Goal: Communication & Community: Answer question/provide support

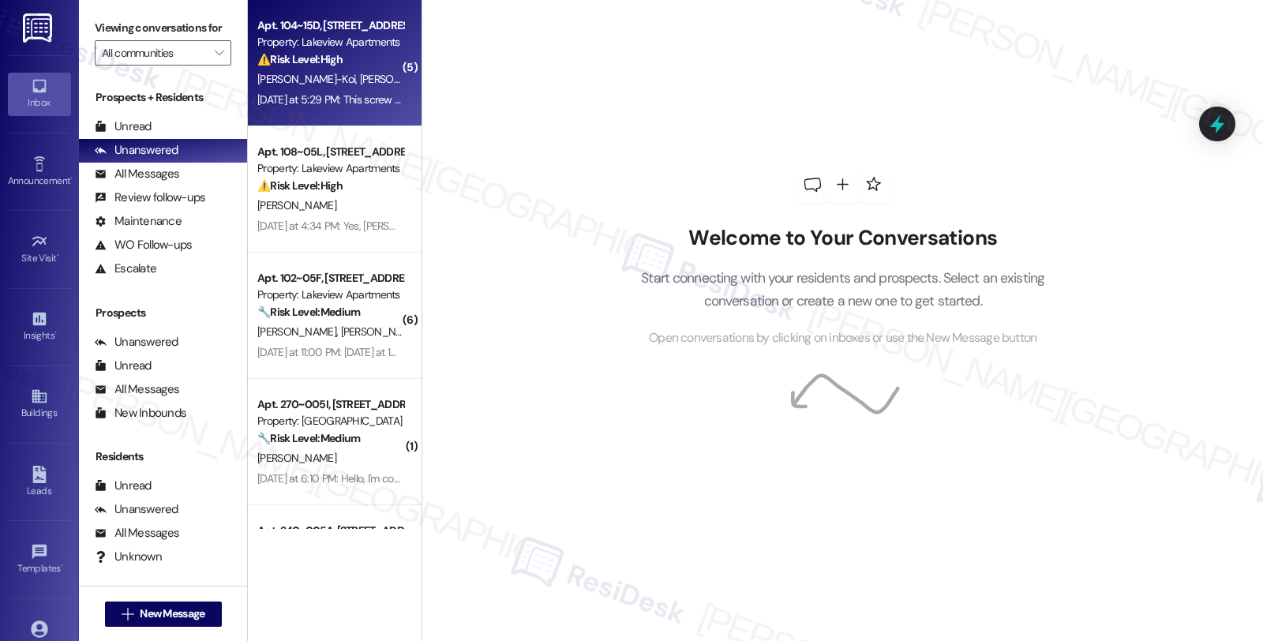
click at [353, 72] on div "[PERSON_NAME]-Koi [PERSON_NAME]-Koi" at bounding box center [330, 79] width 149 height 20
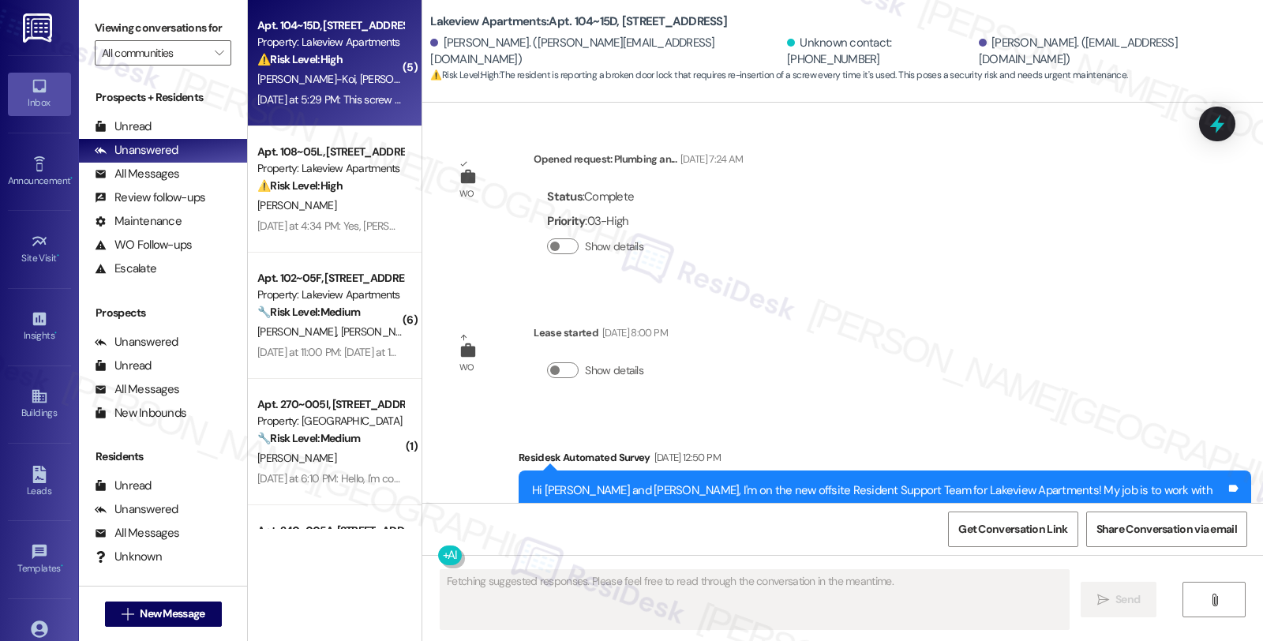
scroll to position [25427, 0]
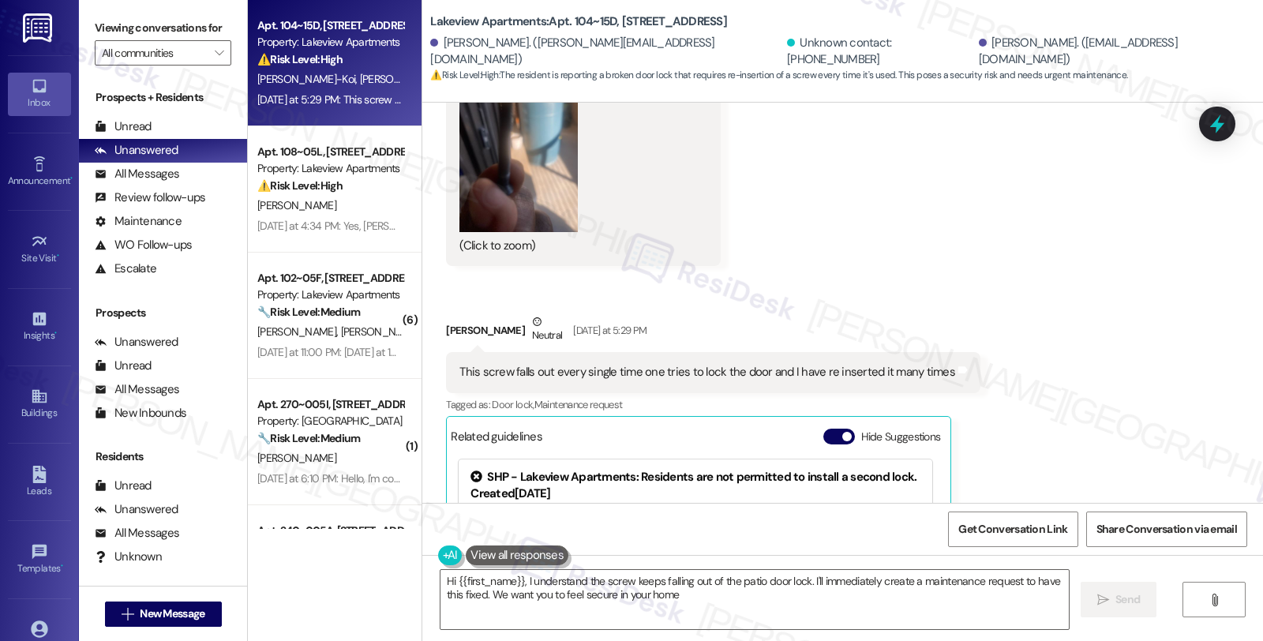
type textarea "Hi {{first_name}}, I understand the screw keeps falling out of the patio door l…"
click at [174, 604] on button " New Message" at bounding box center [163, 613] width 117 height 25
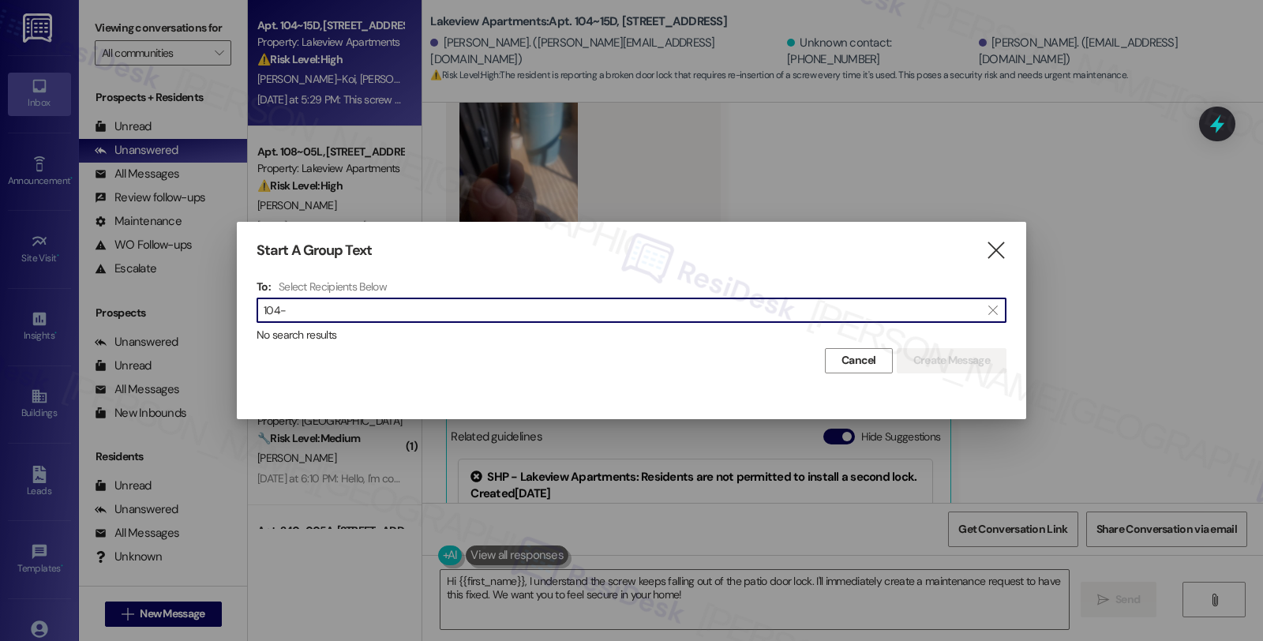
drag, startPoint x: 302, startPoint y: 306, endPoint x: 215, endPoint y: 294, distance: 88.5
click at [215, 294] on div "Start A Group Text  To: Select Recipients Below  104-  No search results Can…" at bounding box center [631, 320] width 1263 height 641
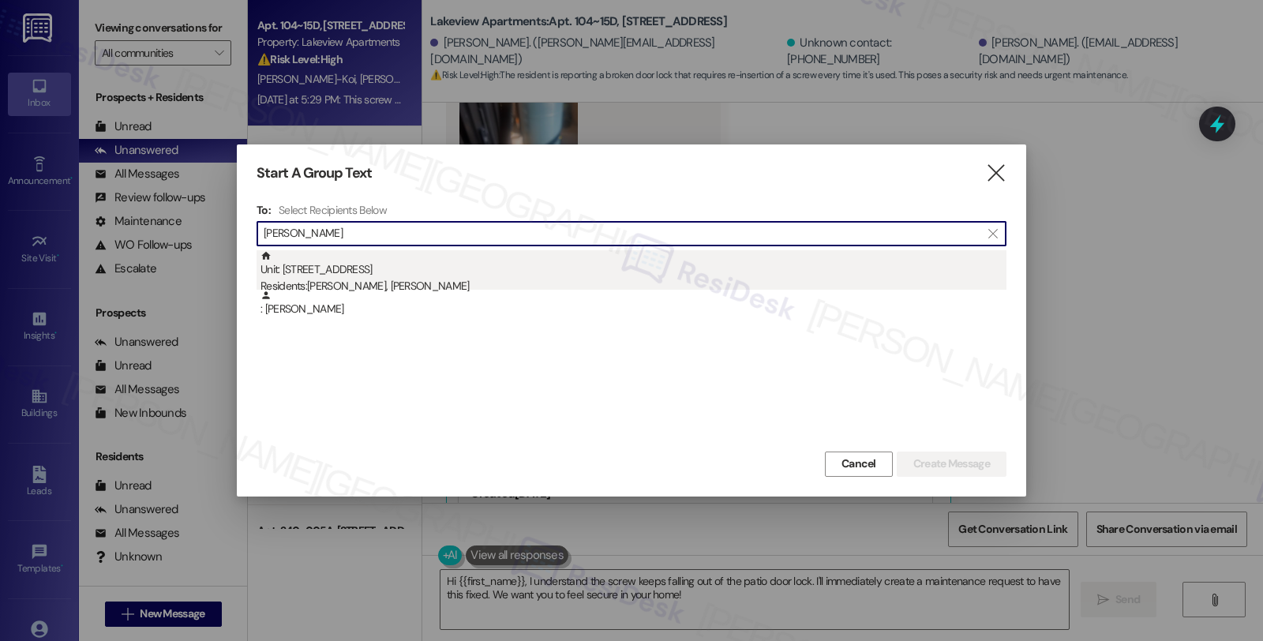
type input "[PERSON_NAME]"
click at [380, 273] on div "Unit: [STREET_ADDRESS] Residents: [PERSON_NAME], [PERSON_NAME]" at bounding box center [633, 272] width 746 height 45
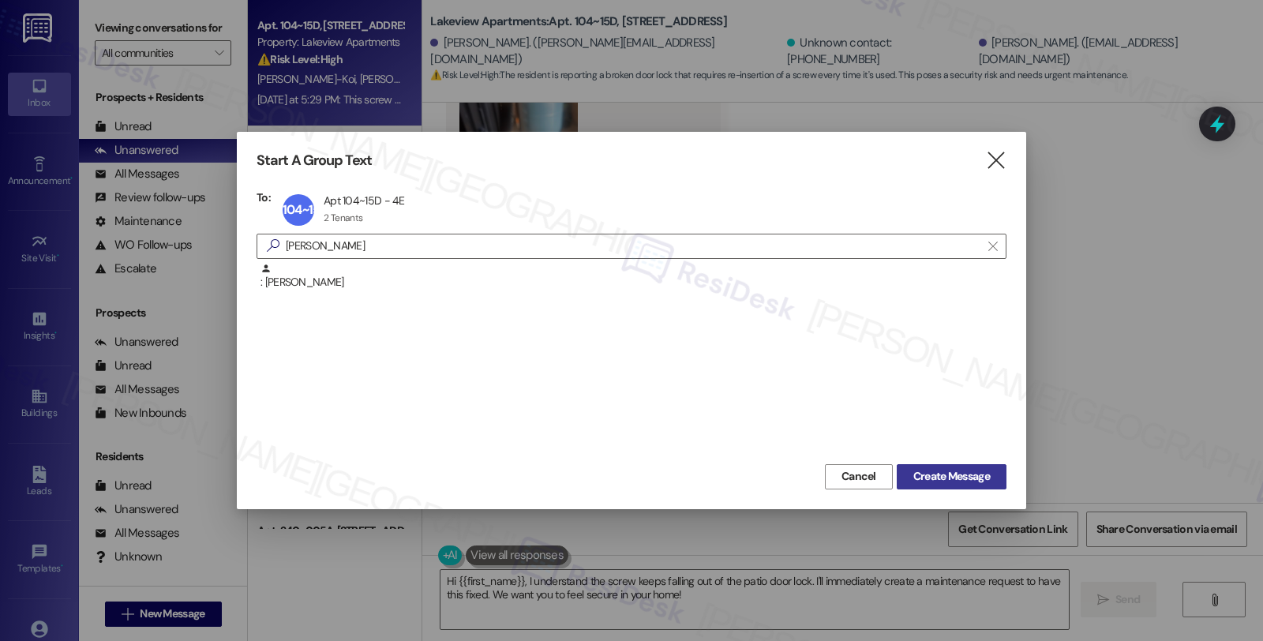
click at [934, 468] on span "Create Message" at bounding box center [951, 476] width 77 height 17
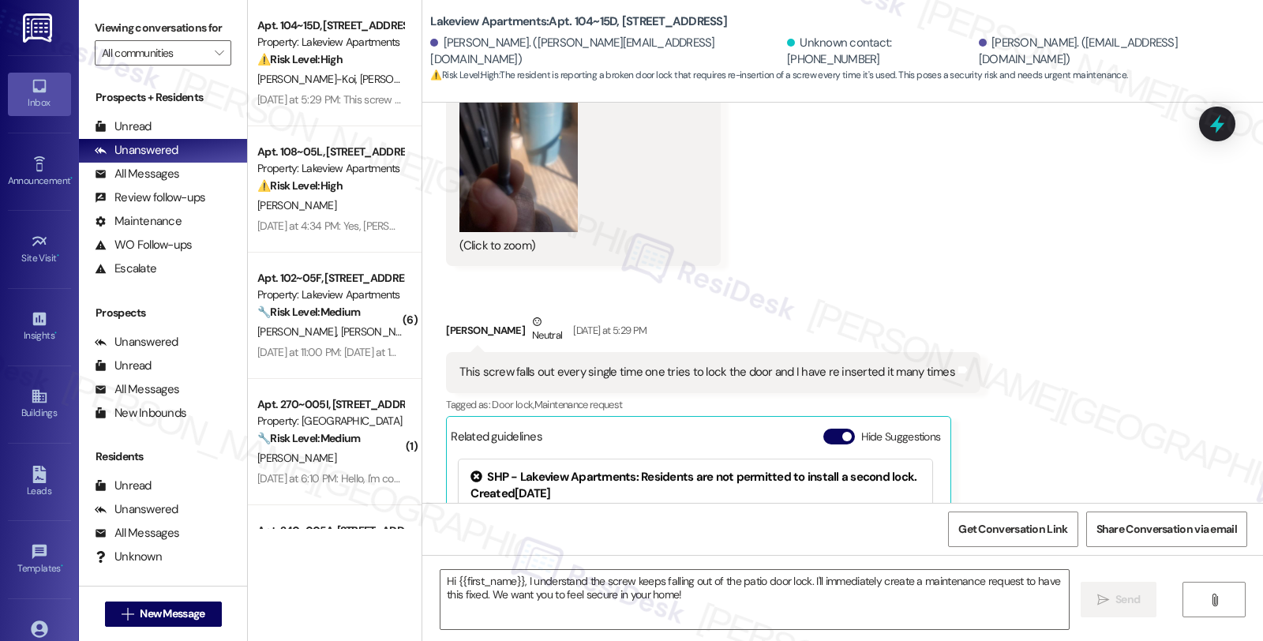
type textarea "Fetching suggested responses. Please feel free to read through the conversation…"
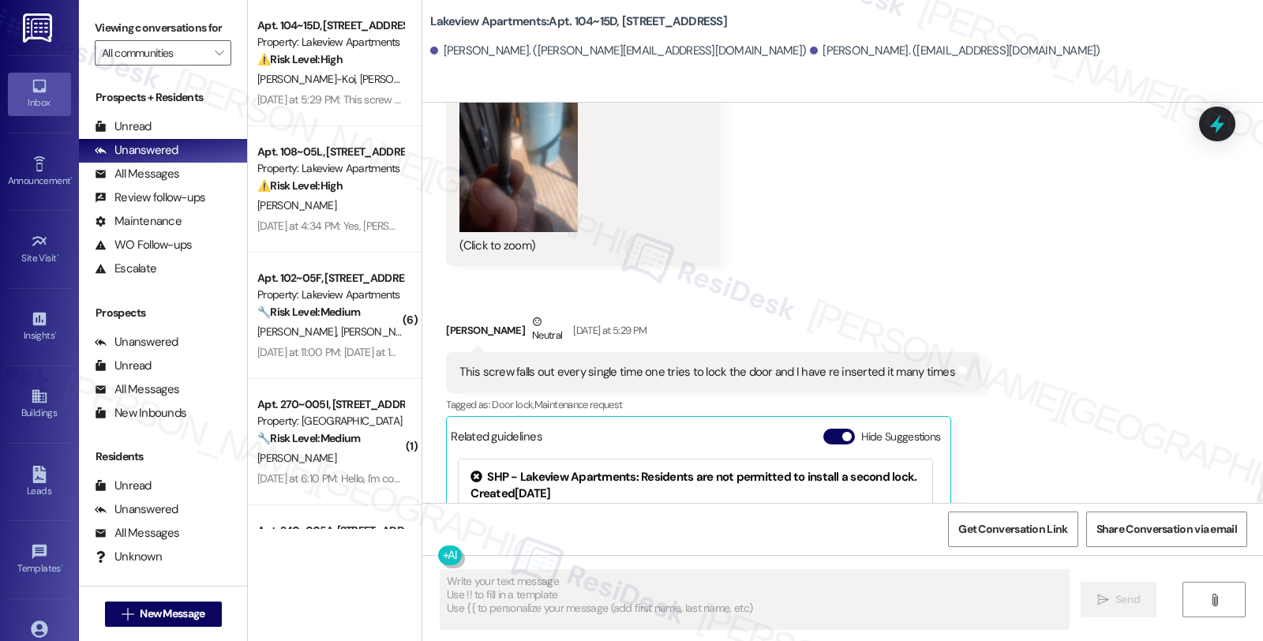
scroll to position [0, 0]
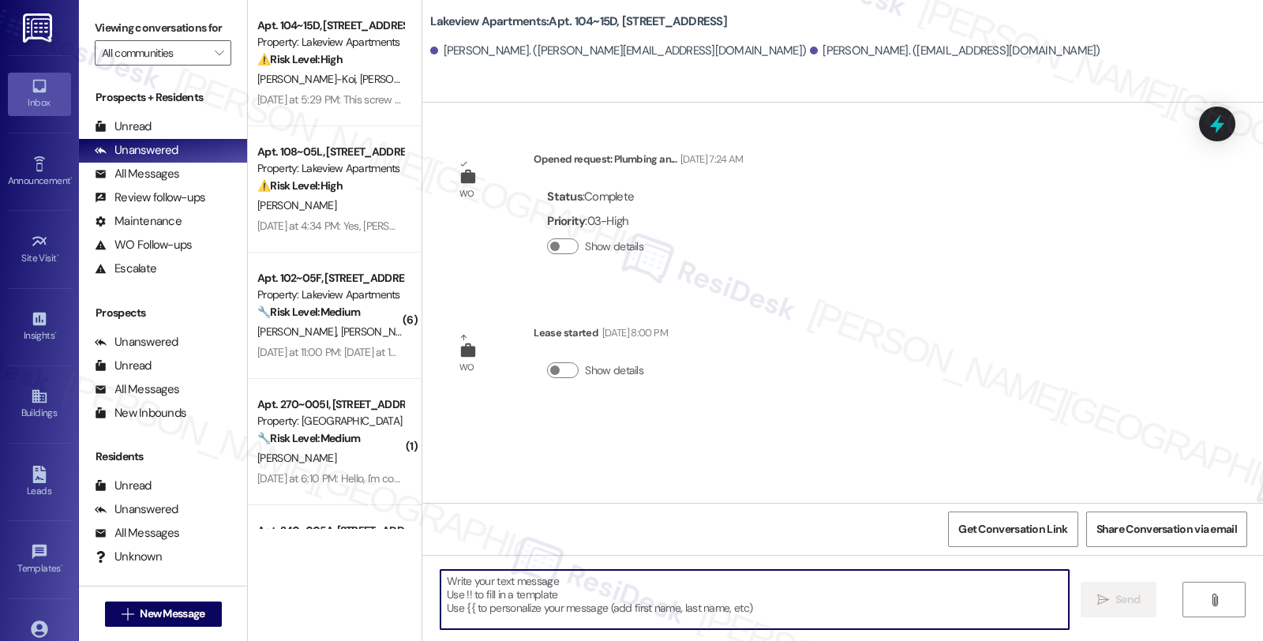
click at [573, 604] on textarea at bounding box center [754, 599] width 628 height 59
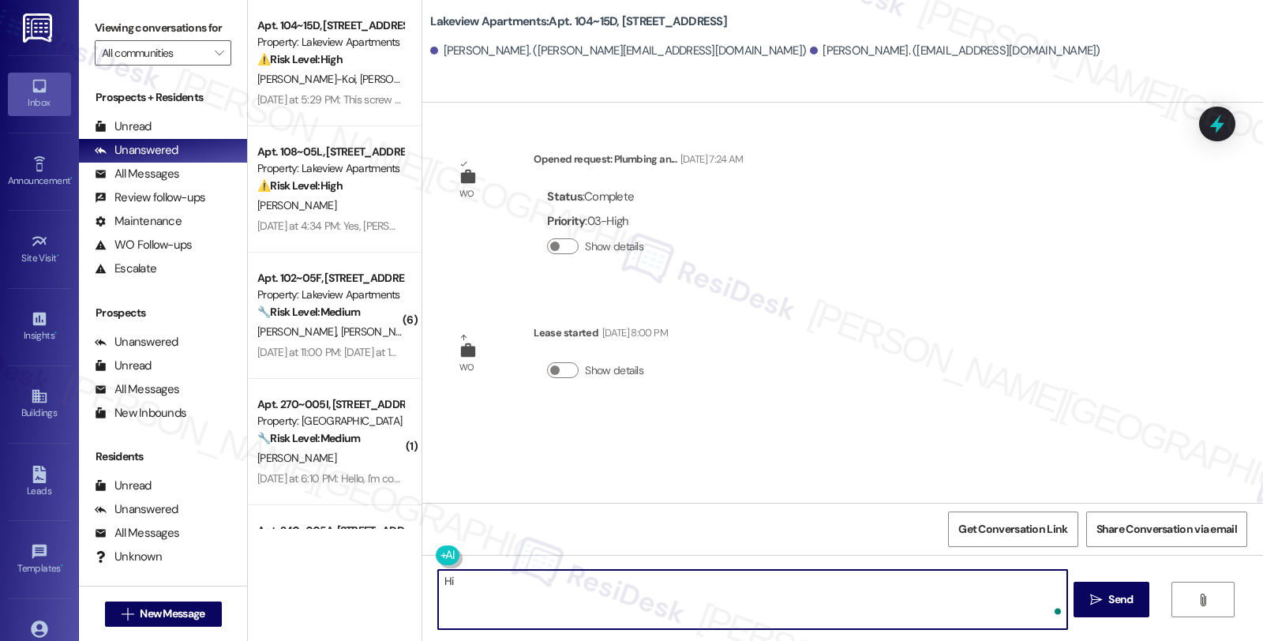
type textarea "H"
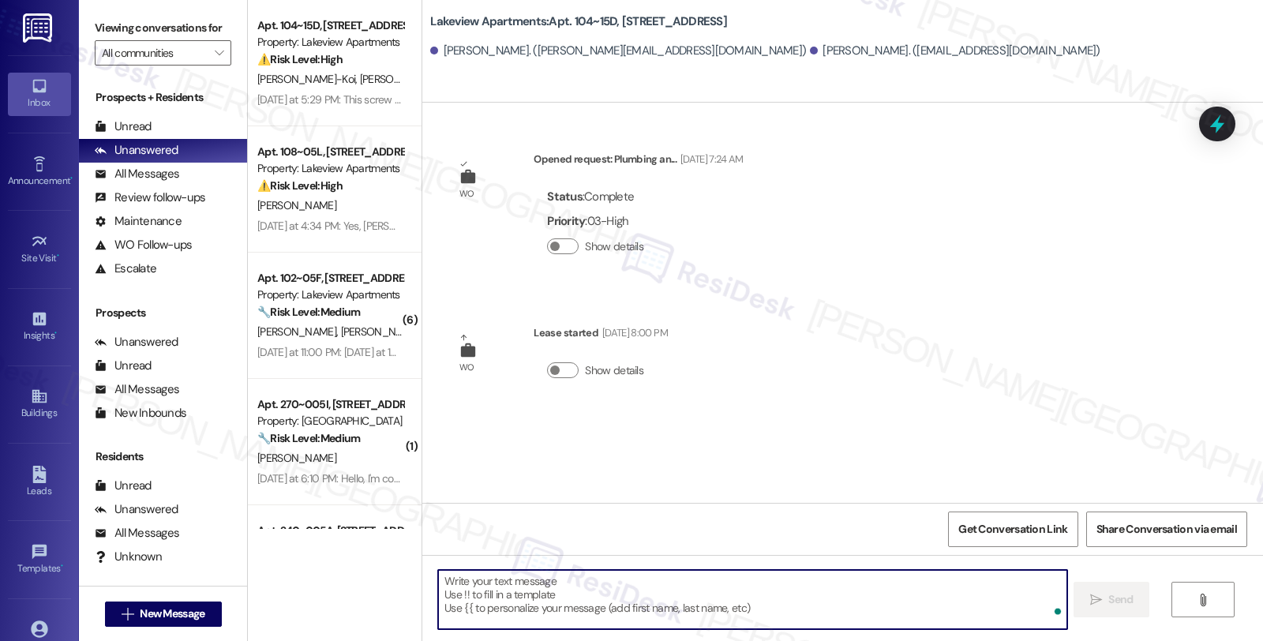
paste textarea "Good morning, [PERSON_NAME], thanks for the video and photo. Let me out in a wo…"
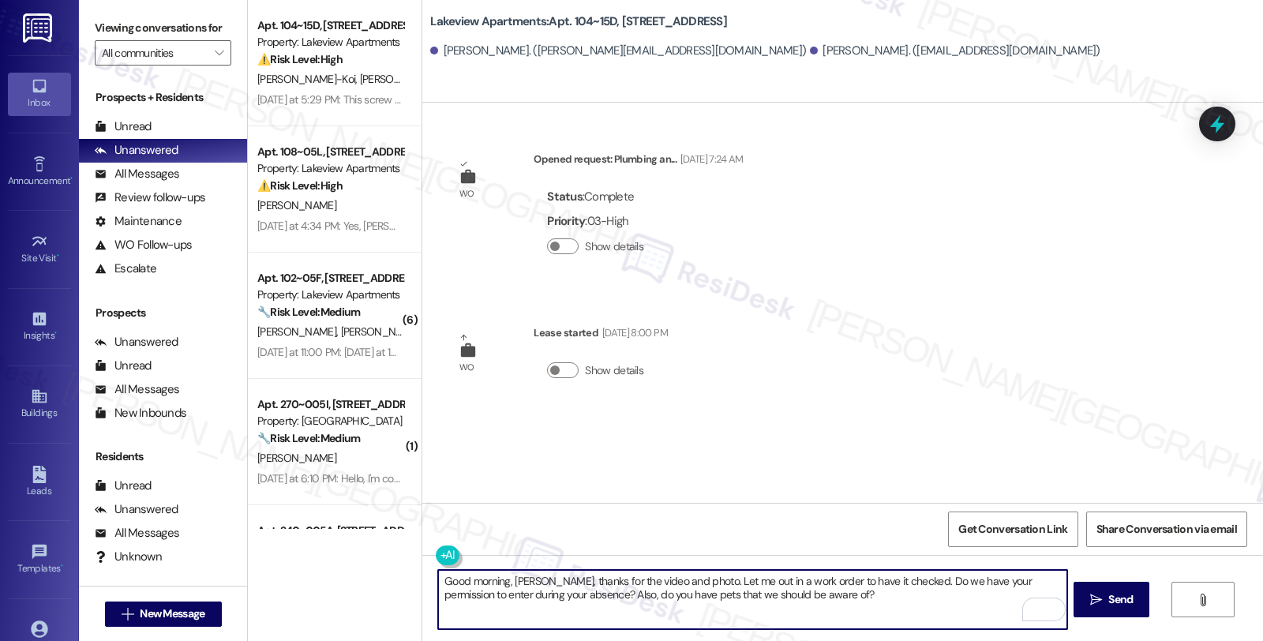
type textarea "Good morning, [PERSON_NAME], thanks for the video and photo. Let me out in a wo…"
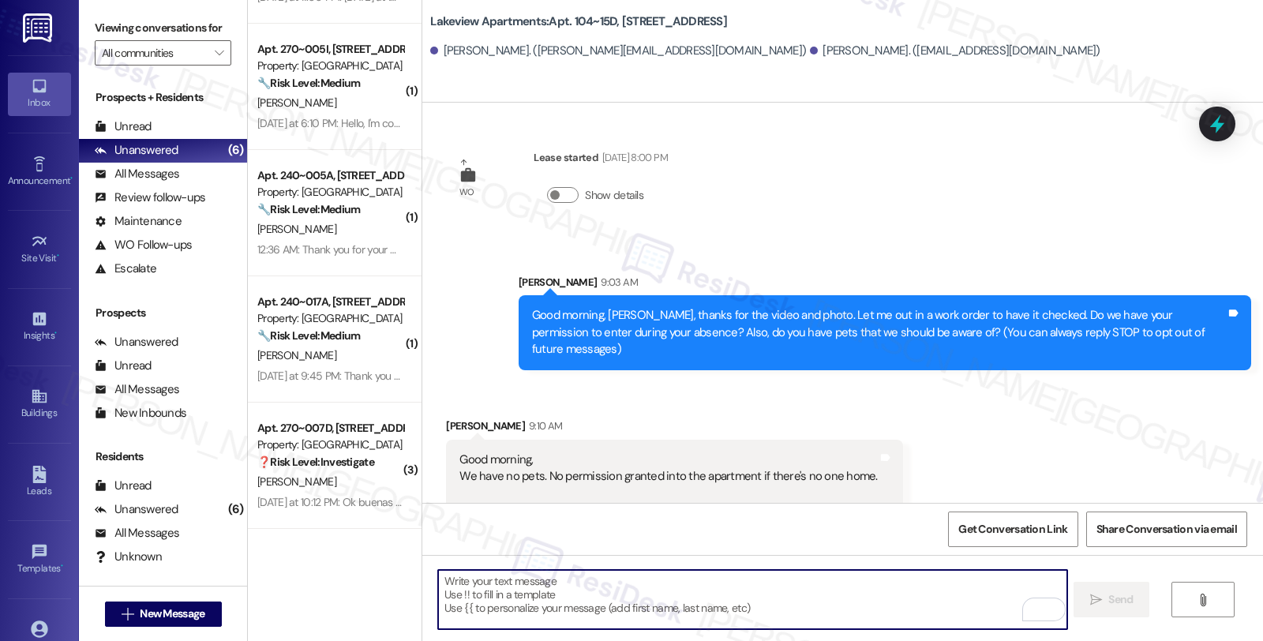
scroll to position [358, 0]
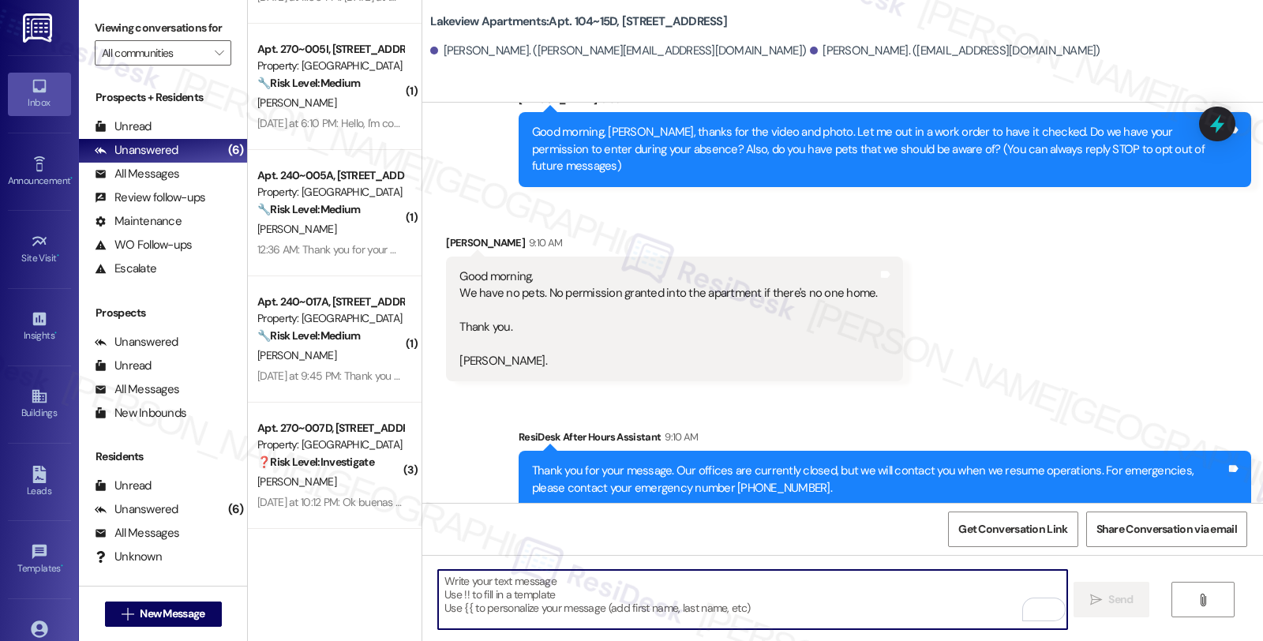
click at [594, 610] on textarea "To enrich screen reader interactions, please activate Accessibility in Grammarl…" at bounding box center [752, 599] width 628 height 59
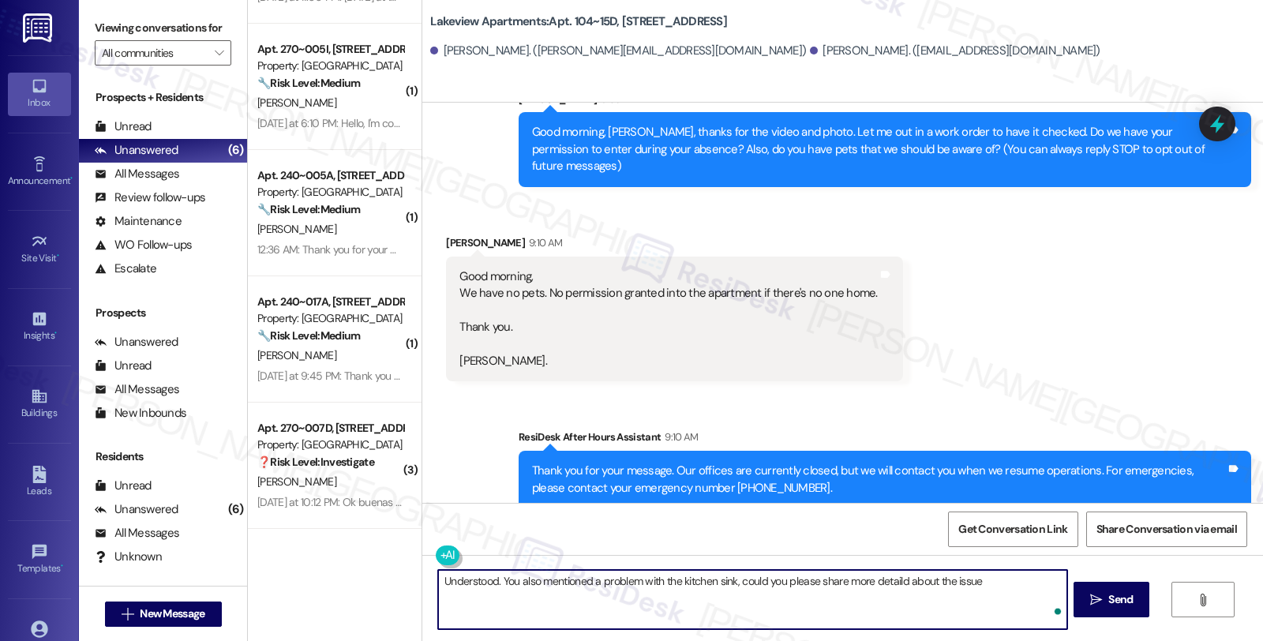
type textarea "Understood. You also mentioned a problem with the kitchen sink, could you pleas…"
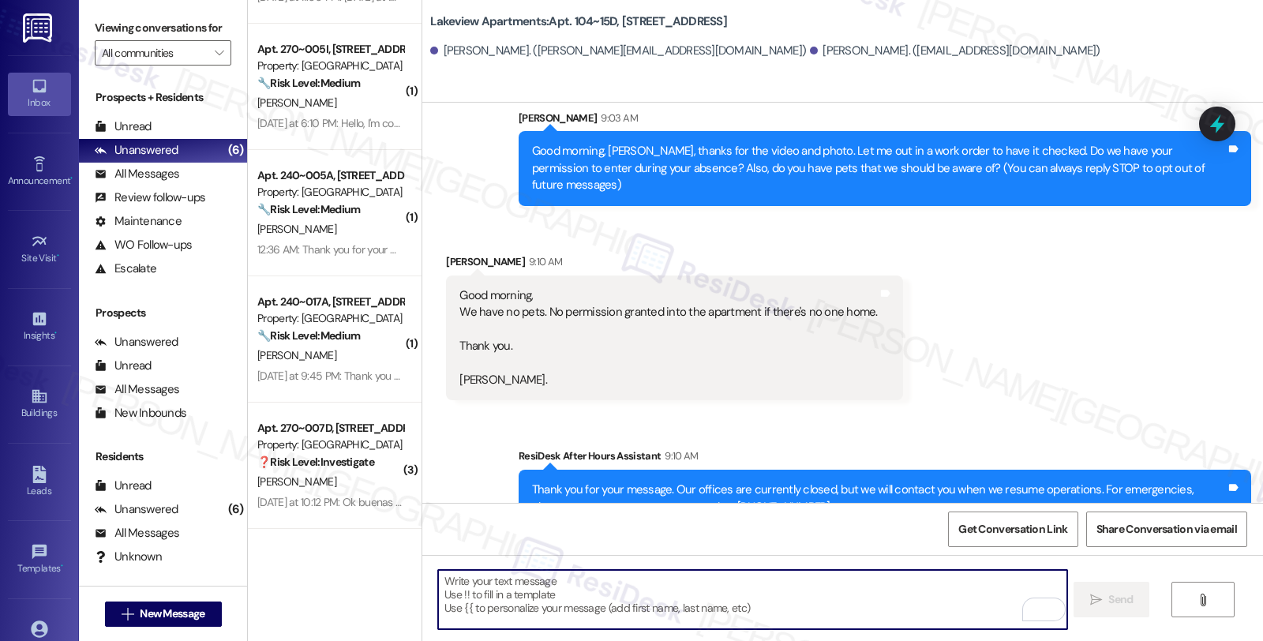
scroll to position [469, 0]
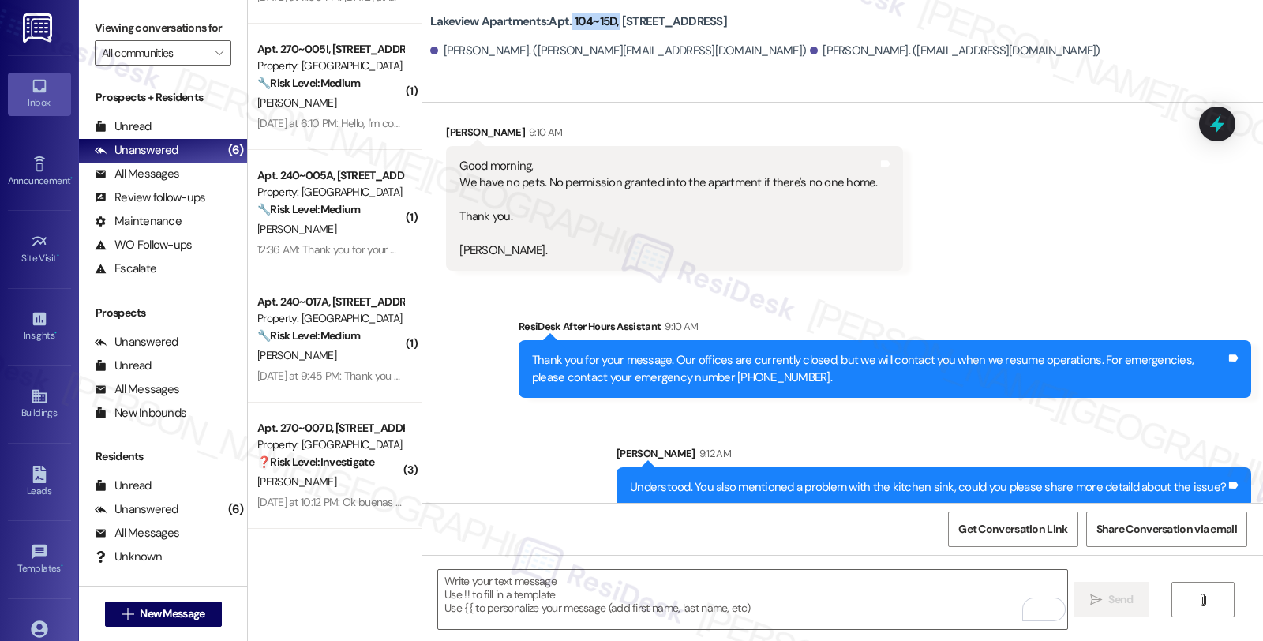
drag, startPoint x: 559, startPoint y: 17, endPoint x: 606, endPoint y: 17, distance: 47.4
click at [606, 17] on b "Lakeview Apartments: Apt. [STREET_ADDRESS]" at bounding box center [578, 21] width 297 height 17
copy b "104~15D,"
click at [647, 603] on textarea "To enrich screen reader interactions, please activate Accessibility in Grammarl…" at bounding box center [752, 599] width 628 height 59
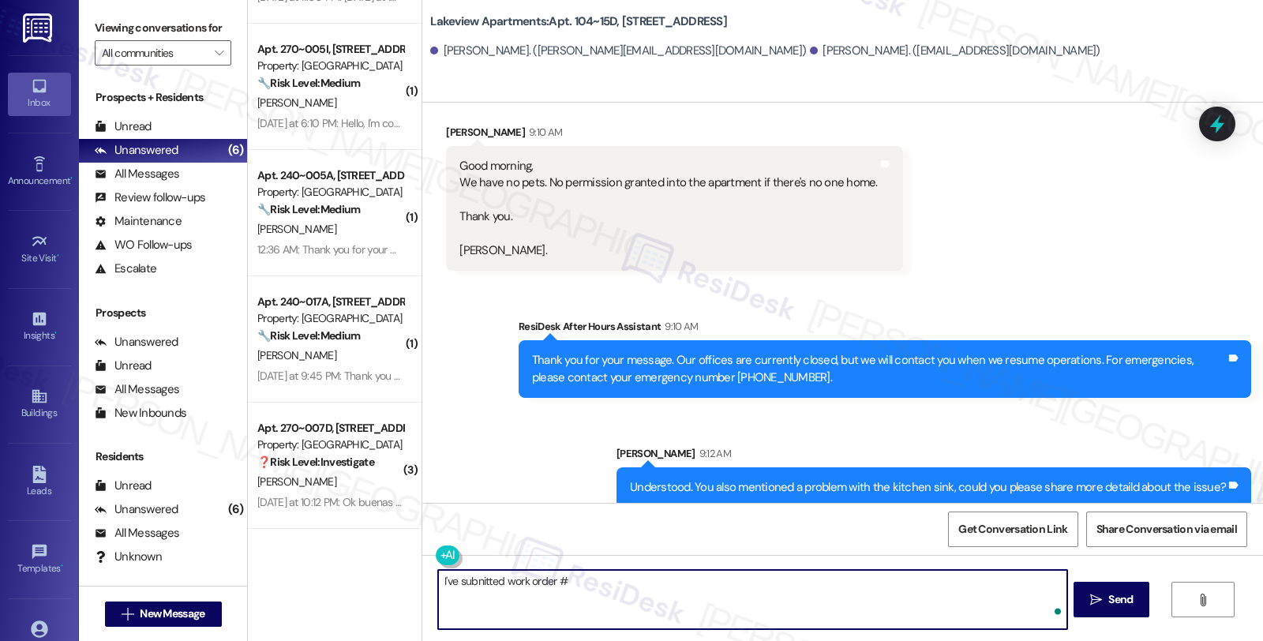
paste textarea "14640-1"
click at [755, 598] on textarea "I've submitted work order #14640-1 for the" at bounding box center [752, 599] width 628 height 59
type textarea "I've submitted work order #14640-1 for the loose door handle. Please let me kno…"
click at [872, 568] on div "I've submitted work order #14640-1 for the loose door handle. Please let me kno…" at bounding box center [842, 614] width 841 height 118
click at [896, 590] on textarea "I've submitted work order #14640-1 for the loose door handle. Please let me kno…" at bounding box center [752, 599] width 628 height 59
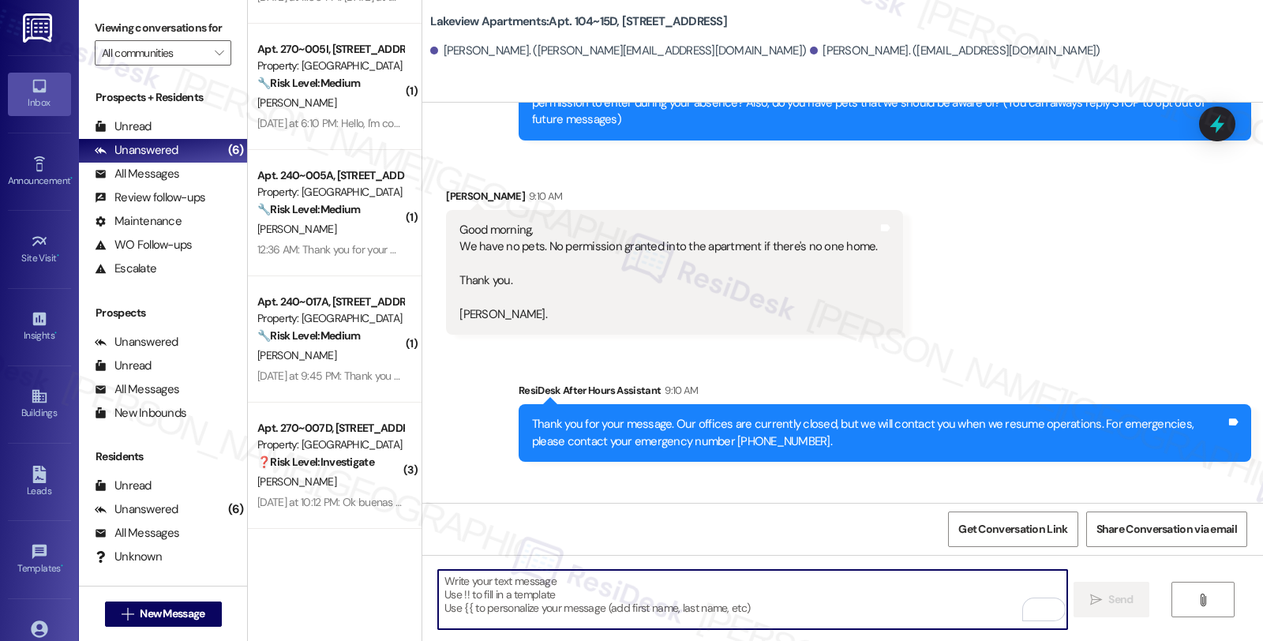
scroll to position [579, 0]
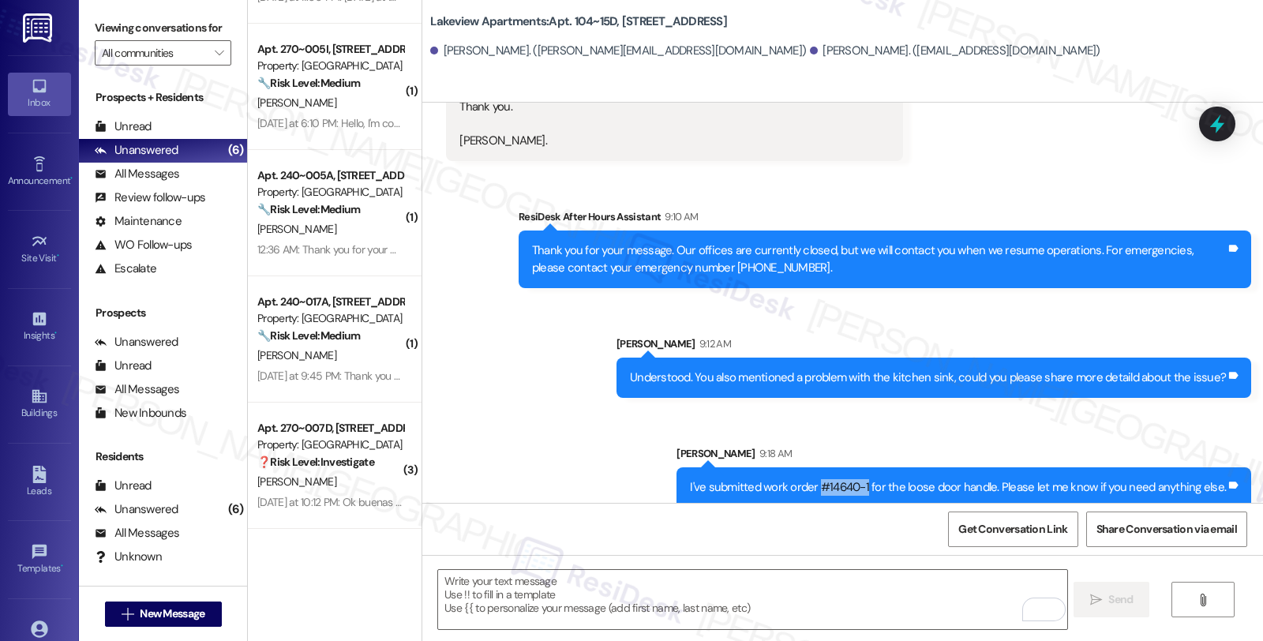
drag, startPoint x: 822, startPoint y: 469, endPoint x: 870, endPoint y: 469, distance: 47.4
click at [870, 479] on div "I've submitted work order #14640-1 for the loose door handle. Please let me kno…" at bounding box center [958, 487] width 536 height 17
copy div "#14640-1"
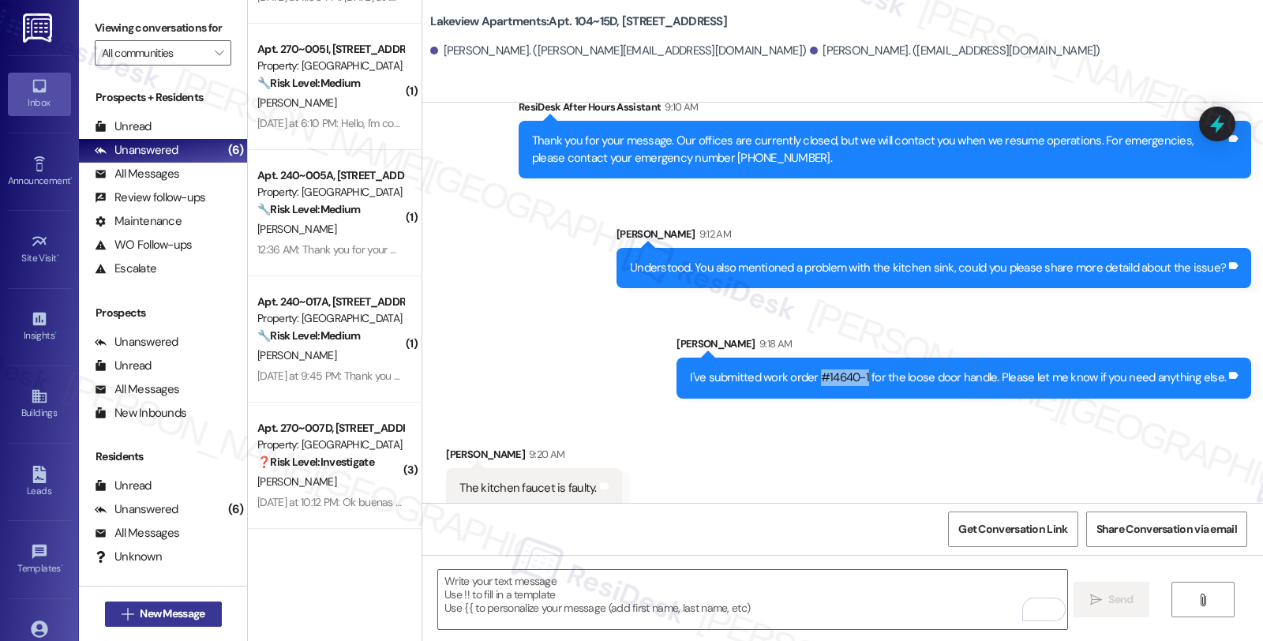
click at [152, 612] on span "New Message" at bounding box center [172, 613] width 65 height 17
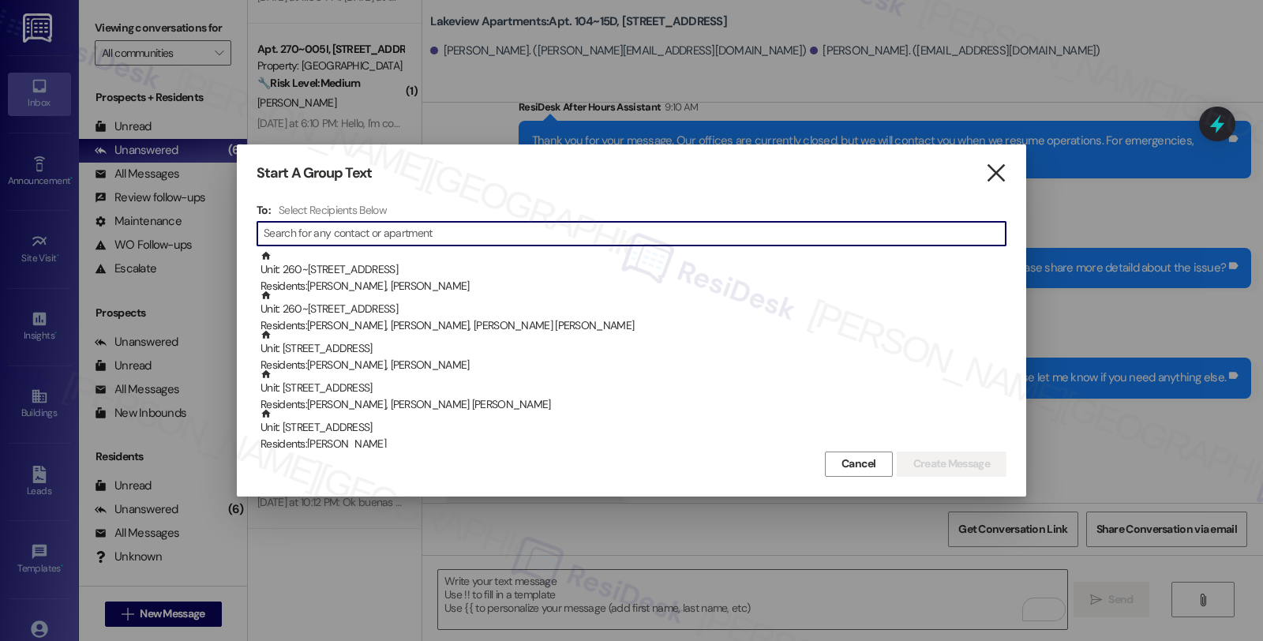
click at [985, 165] on icon "" at bounding box center [995, 173] width 21 height 17
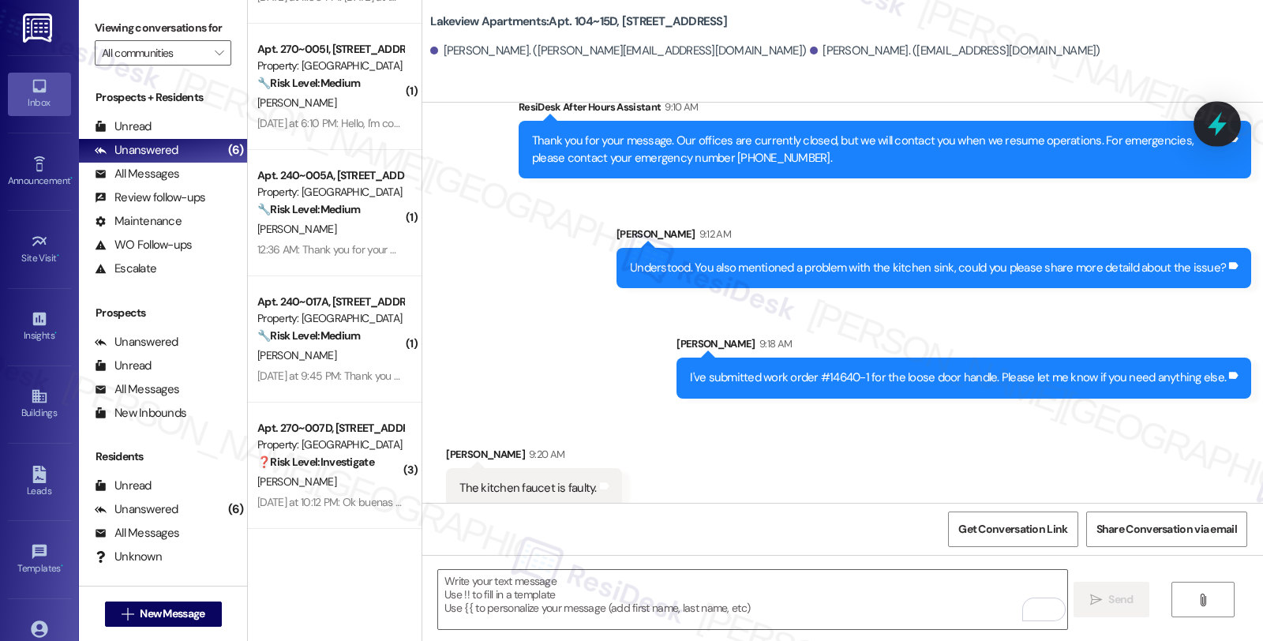
click at [1221, 120] on icon at bounding box center [1217, 124] width 27 height 27
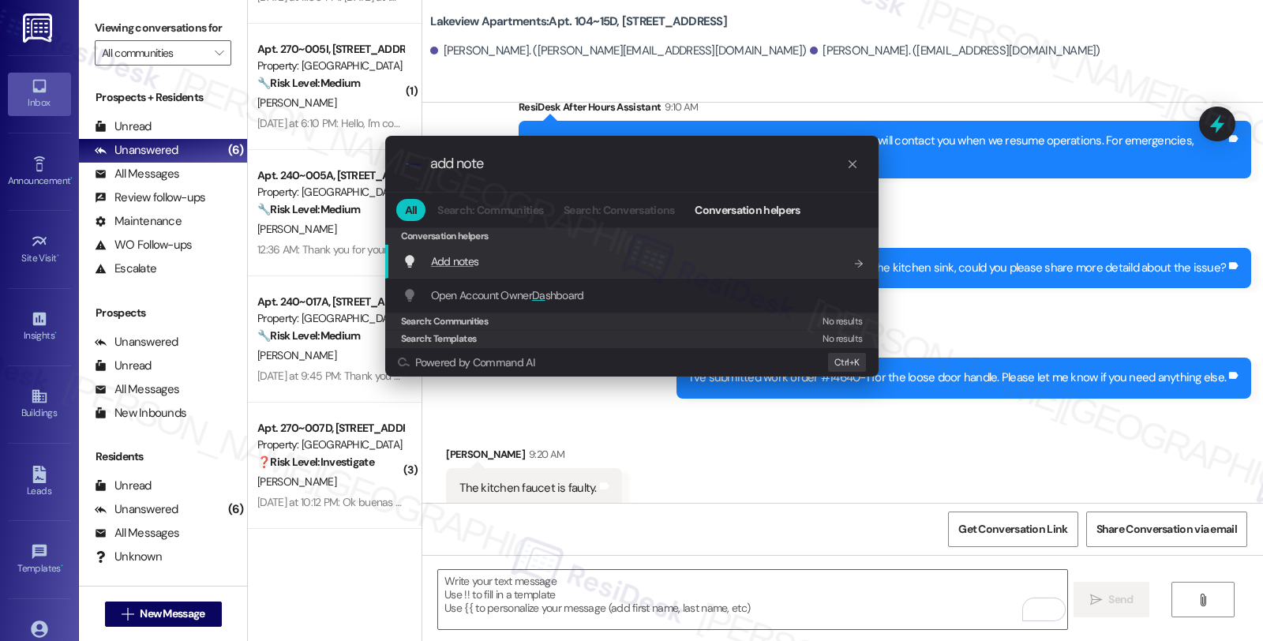
type input "add note"
click at [577, 255] on div "Add note s Add shortcut" at bounding box center [634, 261] width 462 height 17
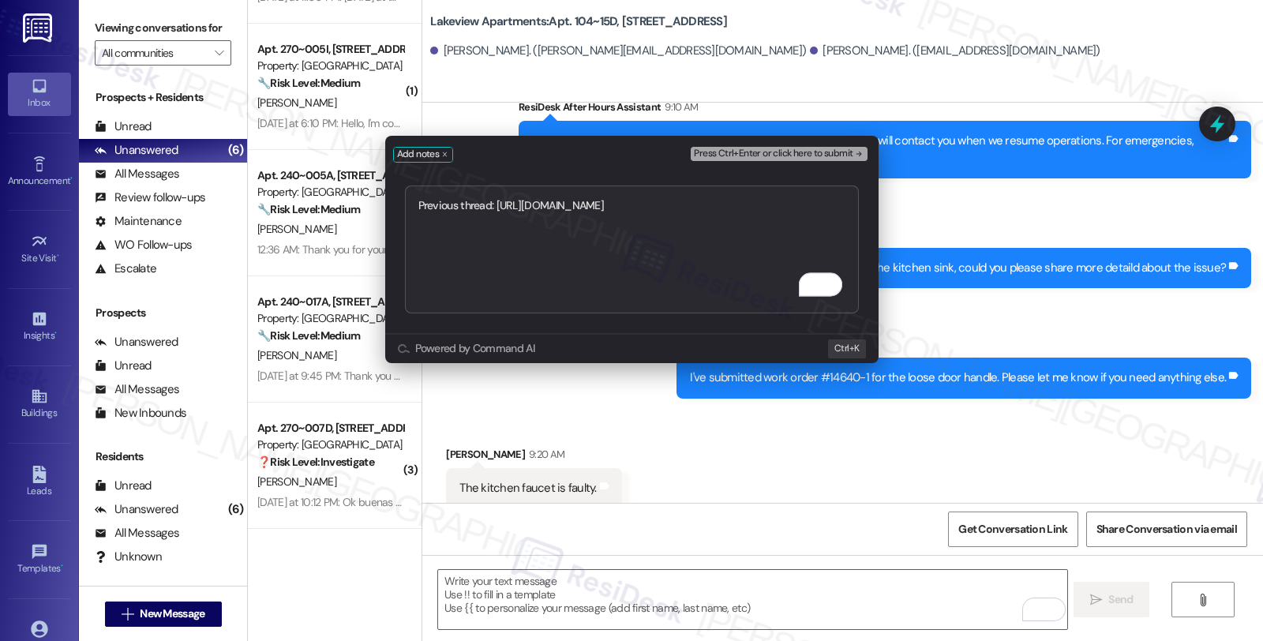
type textarea "Previous thread: [URL][DOMAIN_NAME]"
click at [736, 148] on span "Press Ctrl+Enter or click here to submit" at bounding box center [773, 153] width 159 height 11
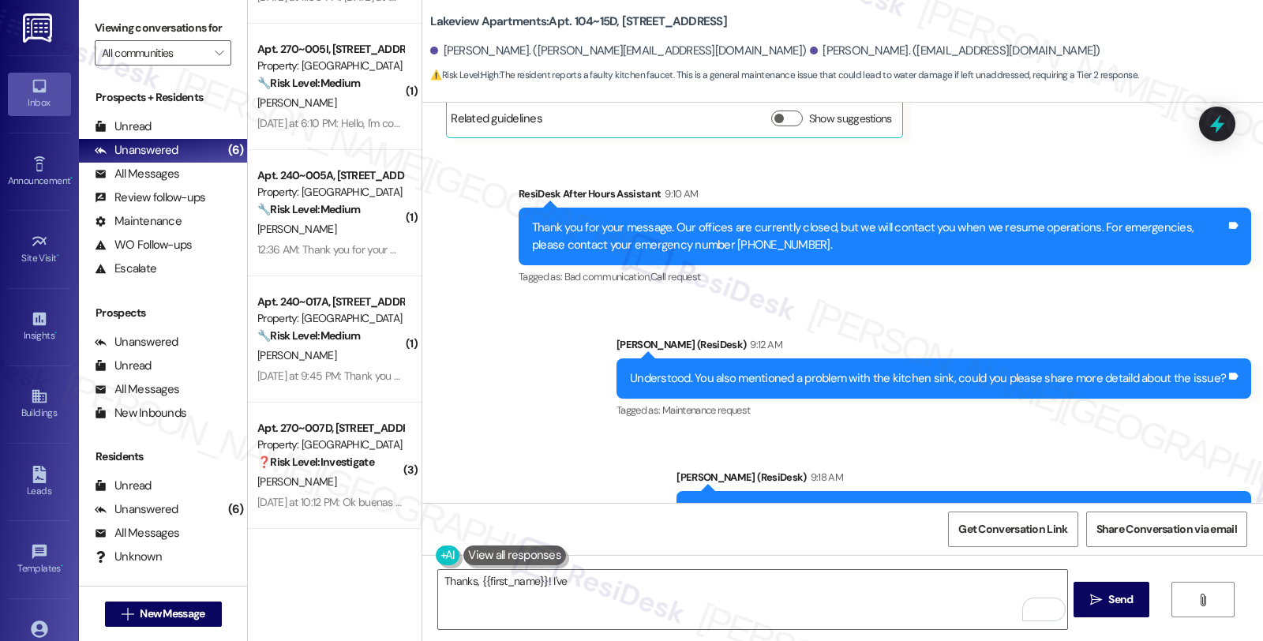
scroll to position [776, 0]
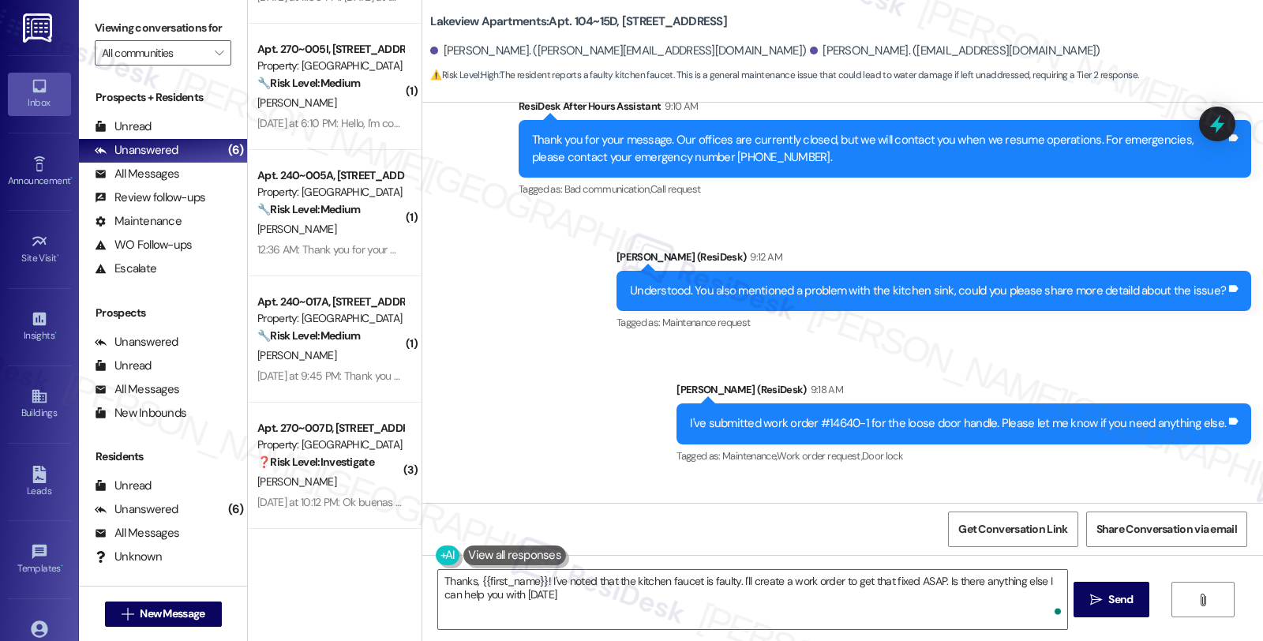
type textarea "Thanks, {{first_name}}! I've noted that the kitchen faucet is faulty. I'll crea…"
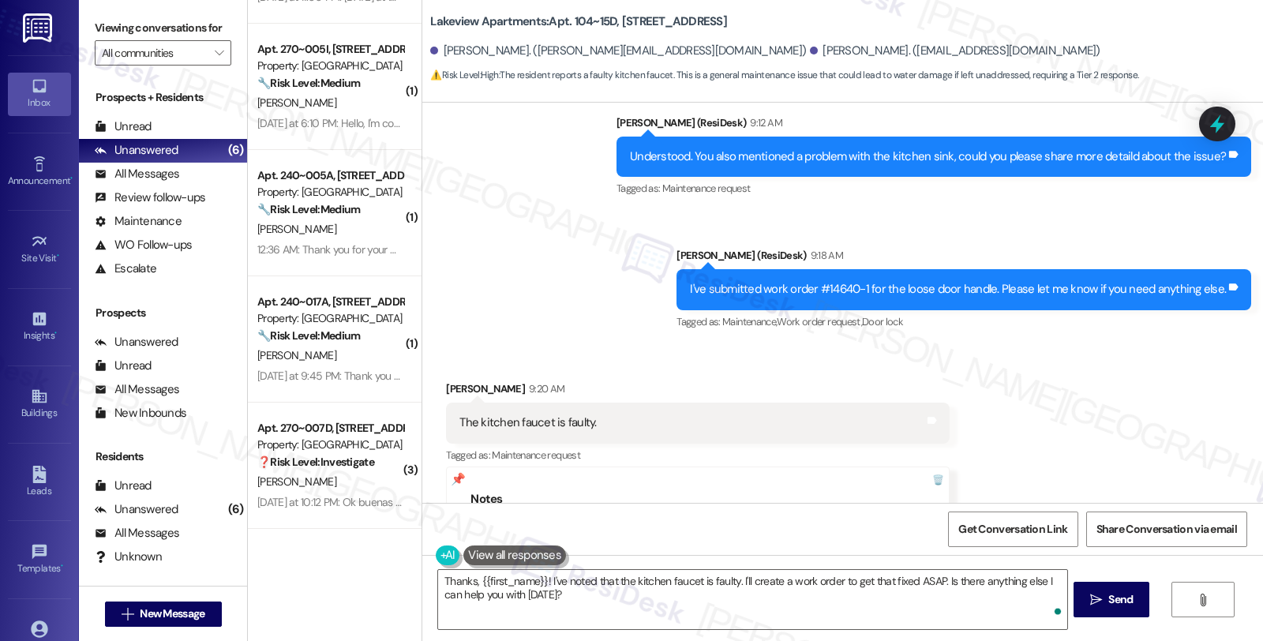
scroll to position [1002, 0]
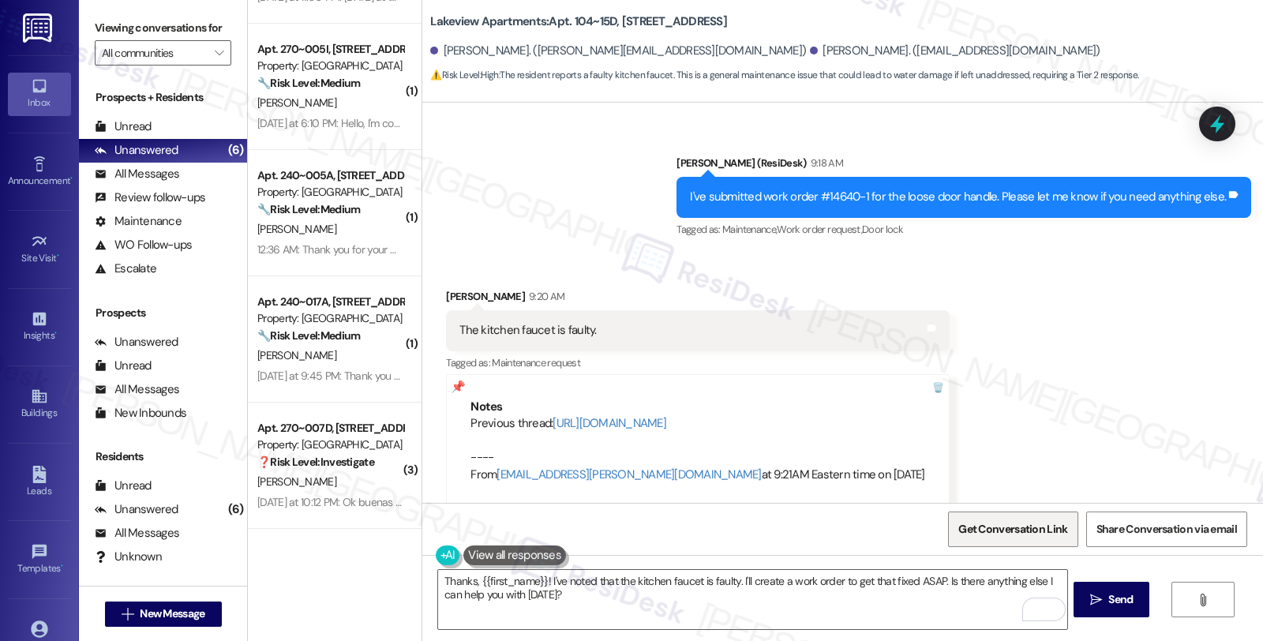
click at [1006, 540] on span "Get Conversation Link" at bounding box center [1012, 529] width 115 height 34
